Goal: Contribute content: Add original content to the website for others to see

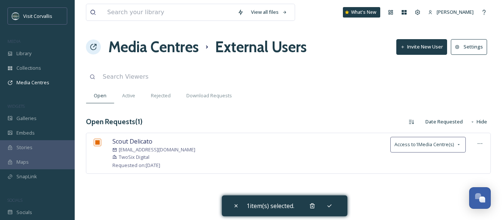
click at [24, 59] on div "Library" at bounding box center [37, 53] width 75 height 15
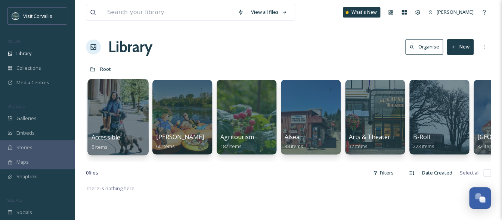
click at [120, 100] on div at bounding box center [117, 117] width 61 height 76
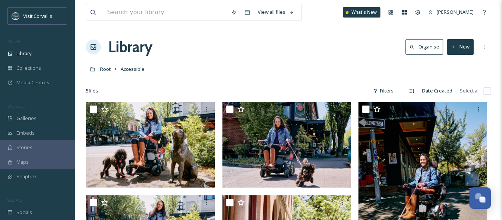
click at [461, 49] on button "New" at bounding box center [459, 46] width 27 height 15
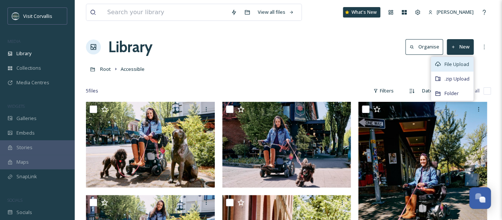
click at [449, 59] on div "File Upload" at bounding box center [452, 64] width 42 height 15
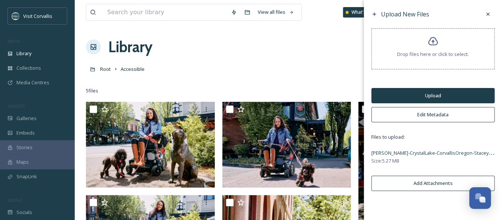
click at [415, 91] on button "Upload" at bounding box center [432, 95] width 123 height 15
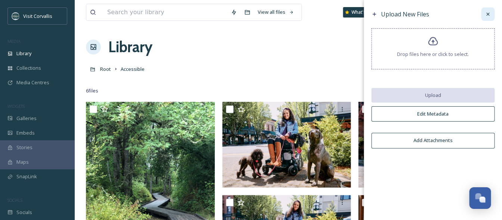
click at [489, 14] on icon at bounding box center [487, 14] width 6 height 6
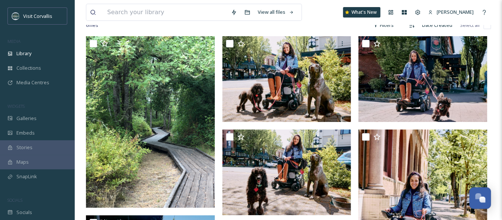
scroll to position [49, 0]
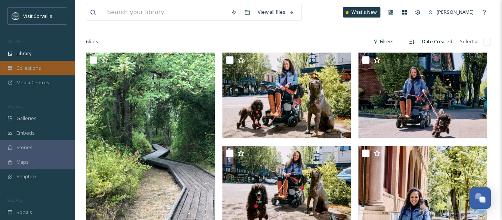
click at [37, 61] on div "Collections" at bounding box center [37, 68] width 75 height 15
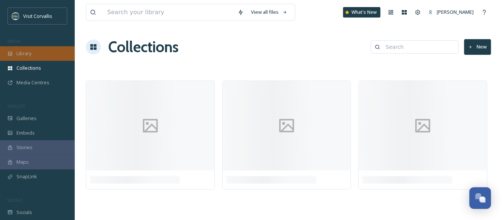
click at [34, 54] on div "Library" at bounding box center [37, 53] width 75 height 15
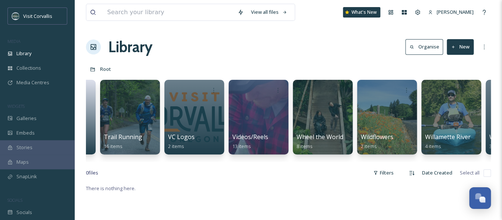
scroll to position [0, 2396]
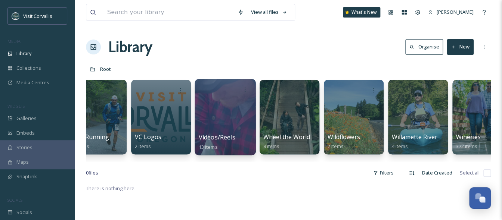
click at [216, 115] on div at bounding box center [224, 117] width 61 height 76
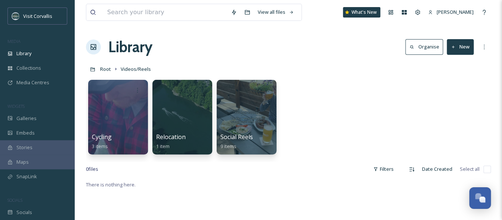
click at [464, 46] on button "New" at bounding box center [459, 46] width 27 height 15
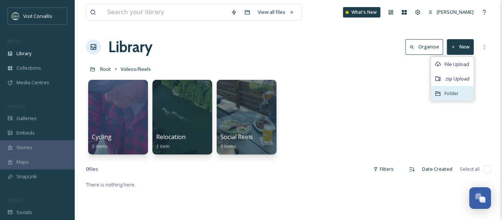
click at [450, 93] on span "Folder" at bounding box center [451, 93] width 14 height 7
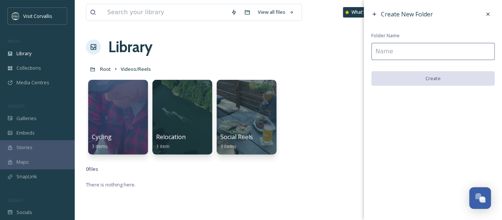
click at [425, 57] on input at bounding box center [432, 51] width 123 height 17
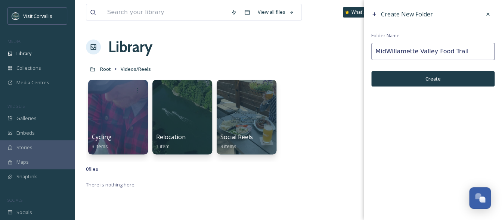
click at [390, 53] on input "MidWillamette Valley Food Trail" at bounding box center [432, 51] width 123 height 17
type input "MidWillamette Valley Food Trail"
click at [396, 78] on button "Create" at bounding box center [432, 78] width 123 height 15
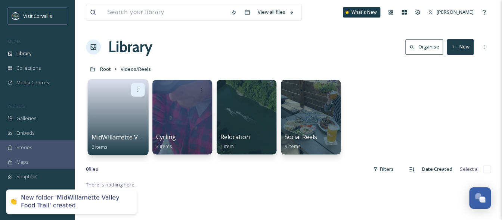
click at [139, 90] on icon at bounding box center [138, 90] width 6 height 6
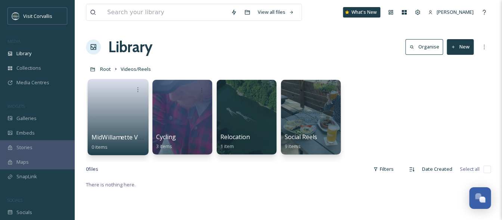
click at [111, 86] on div at bounding box center [117, 90] width 53 height 14
click at [109, 104] on link at bounding box center [117, 115] width 53 height 36
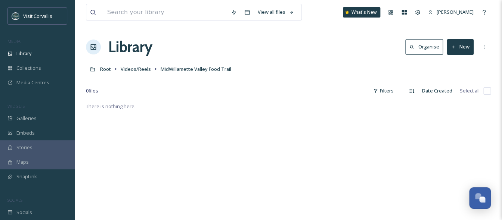
click at [461, 51] on button "New" at bounding box center [459, 46] width 27 height 15
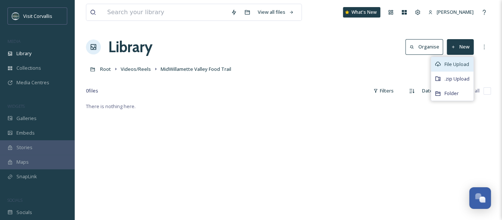
click at [453, 67] on span "File Upload" at bounding box center [456, 64] width 25 height 7
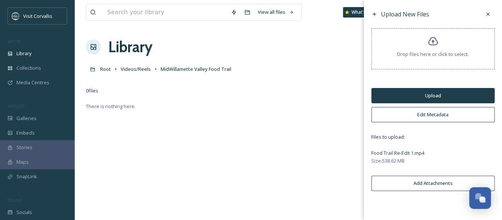
click at [422, 96] on button "Upload" at bounding box center [432, 95] width 123 height 15
